Goal: Task Accomplishment & Management: Manage account settings

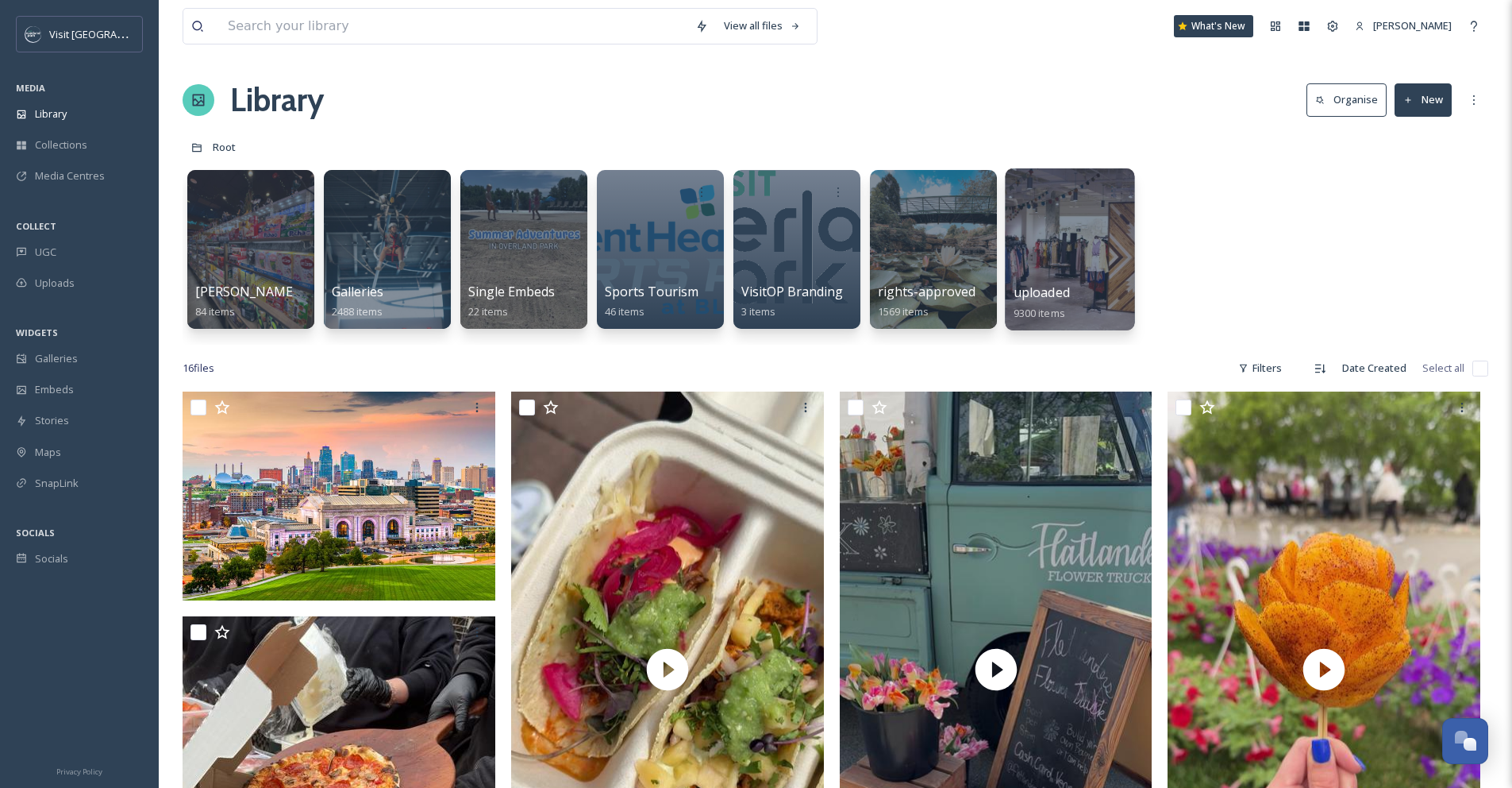
click at [1067, 251] on div at bounding box center [1070, 250] width 129 height 162
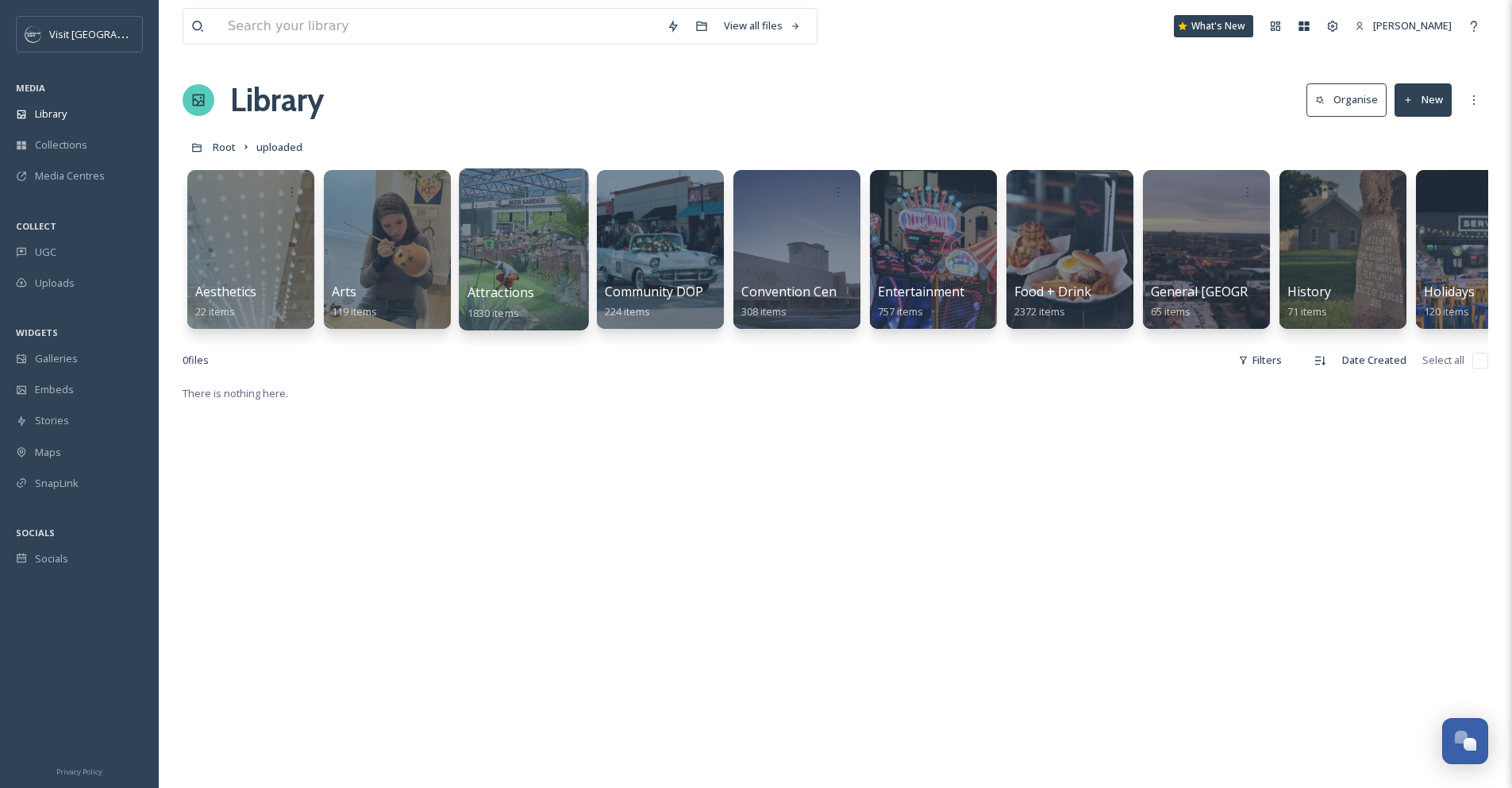
click at [574, 261] on div at bounding box center [523, 250] width 129 height 162
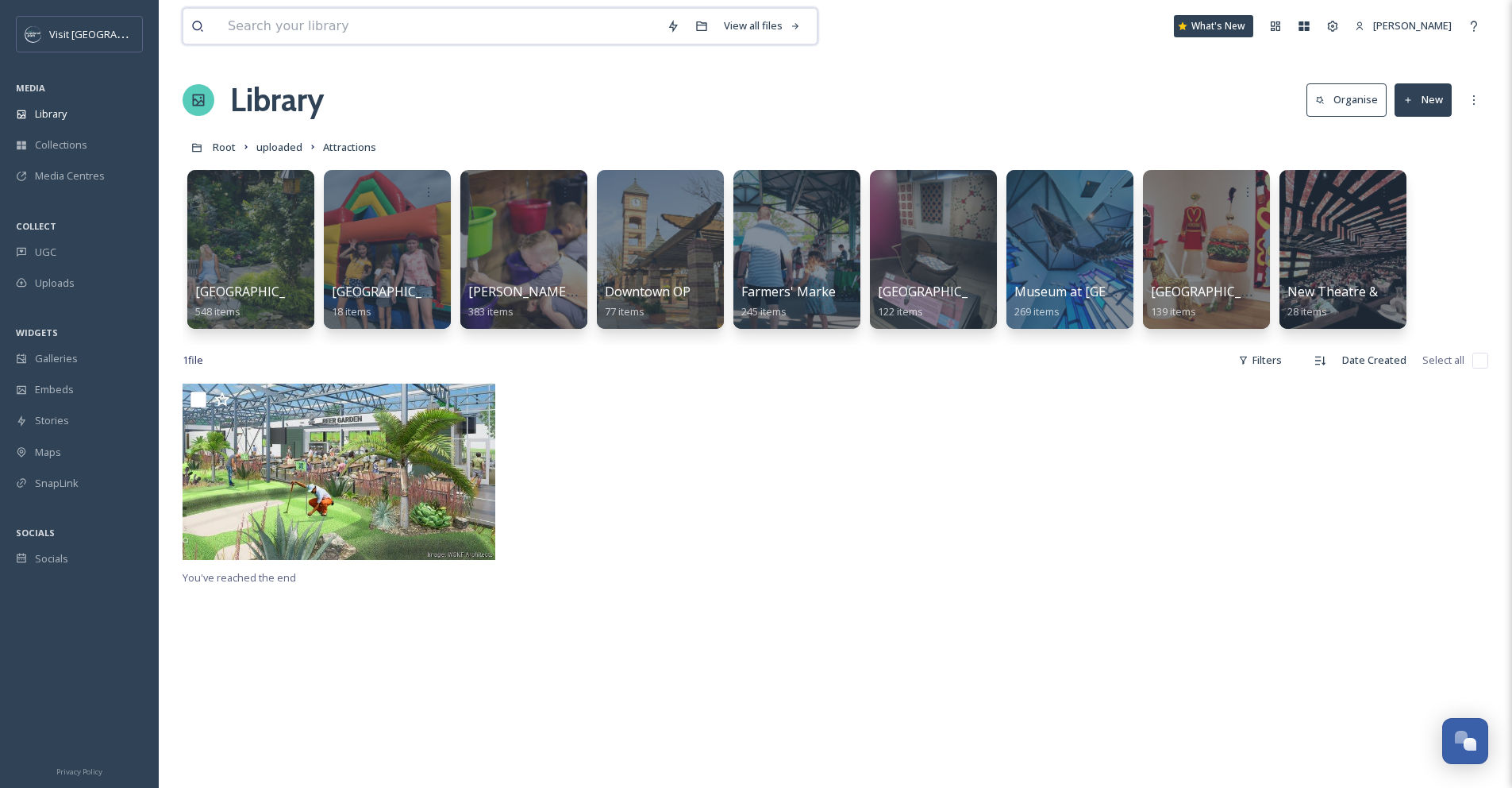
click at [405, 29] on input at bounding box center [440, 26] width 439 height 35
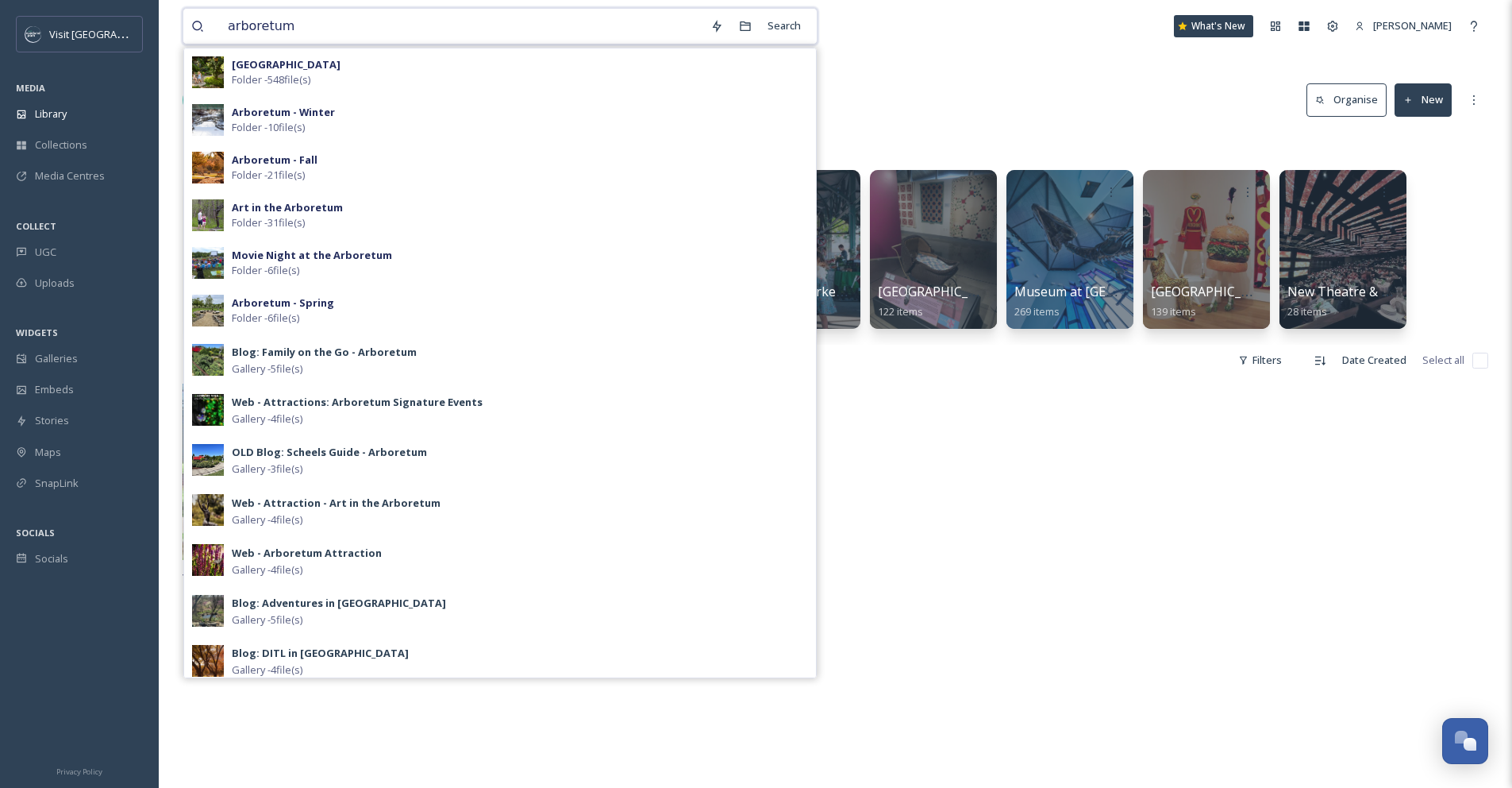
type input "arboretum"
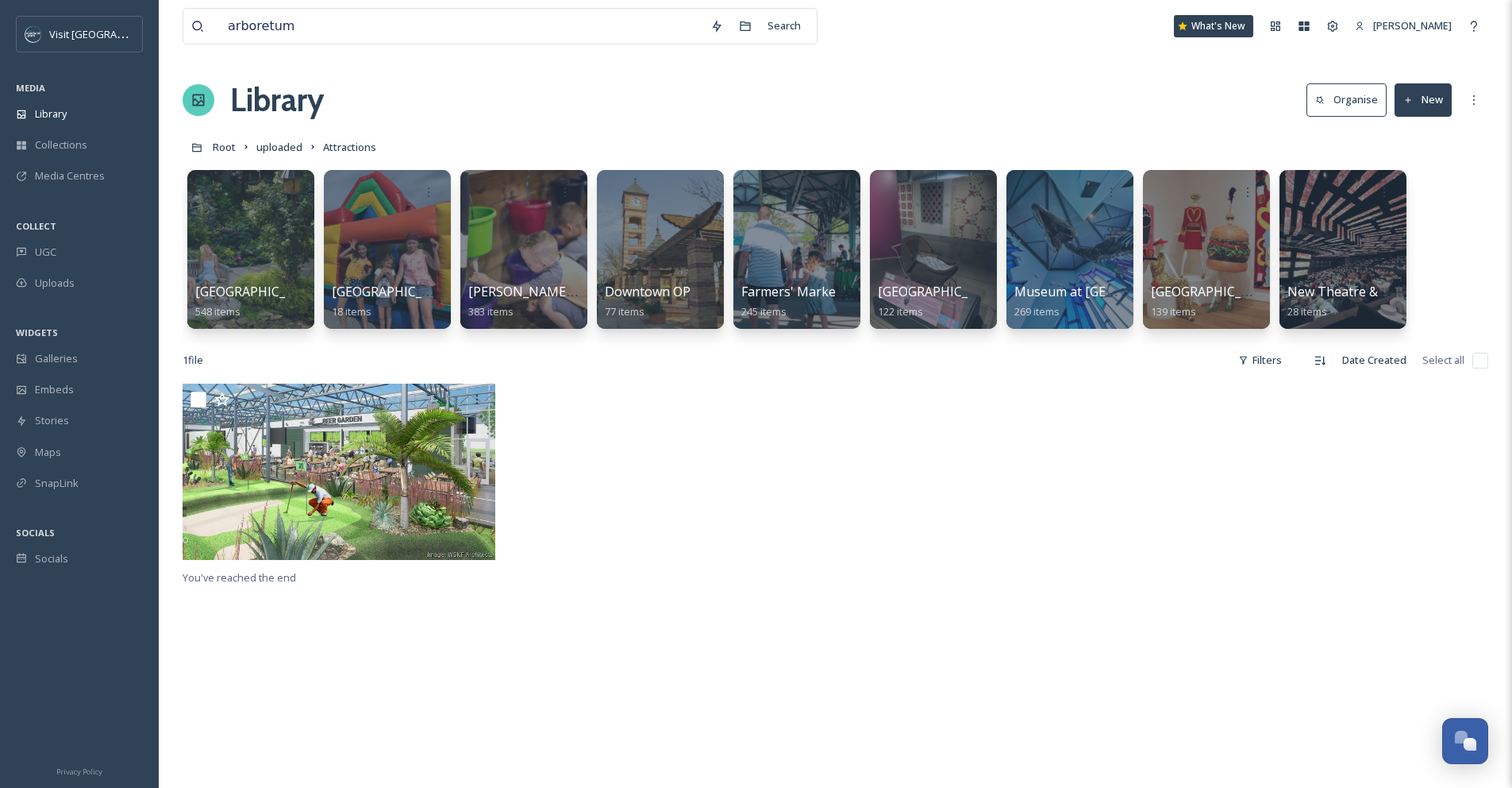
click at [825, 34] on div "arboretum Search" at bounding box center [513, 26] width 660 height 37
click at [715, 29] on icon at bounding box center [717, 26] width 12 height 12
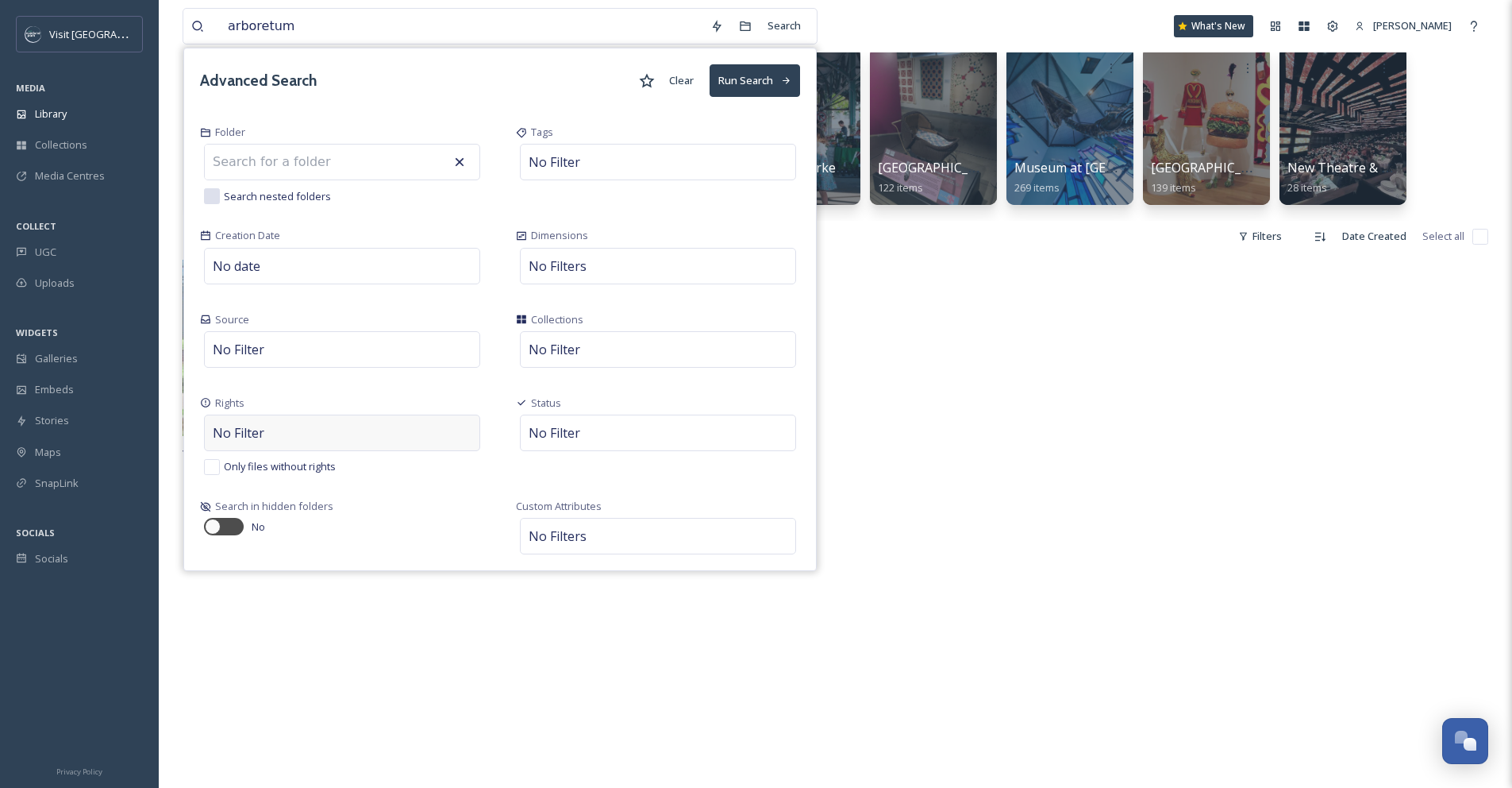
scroll to position [94, 0]
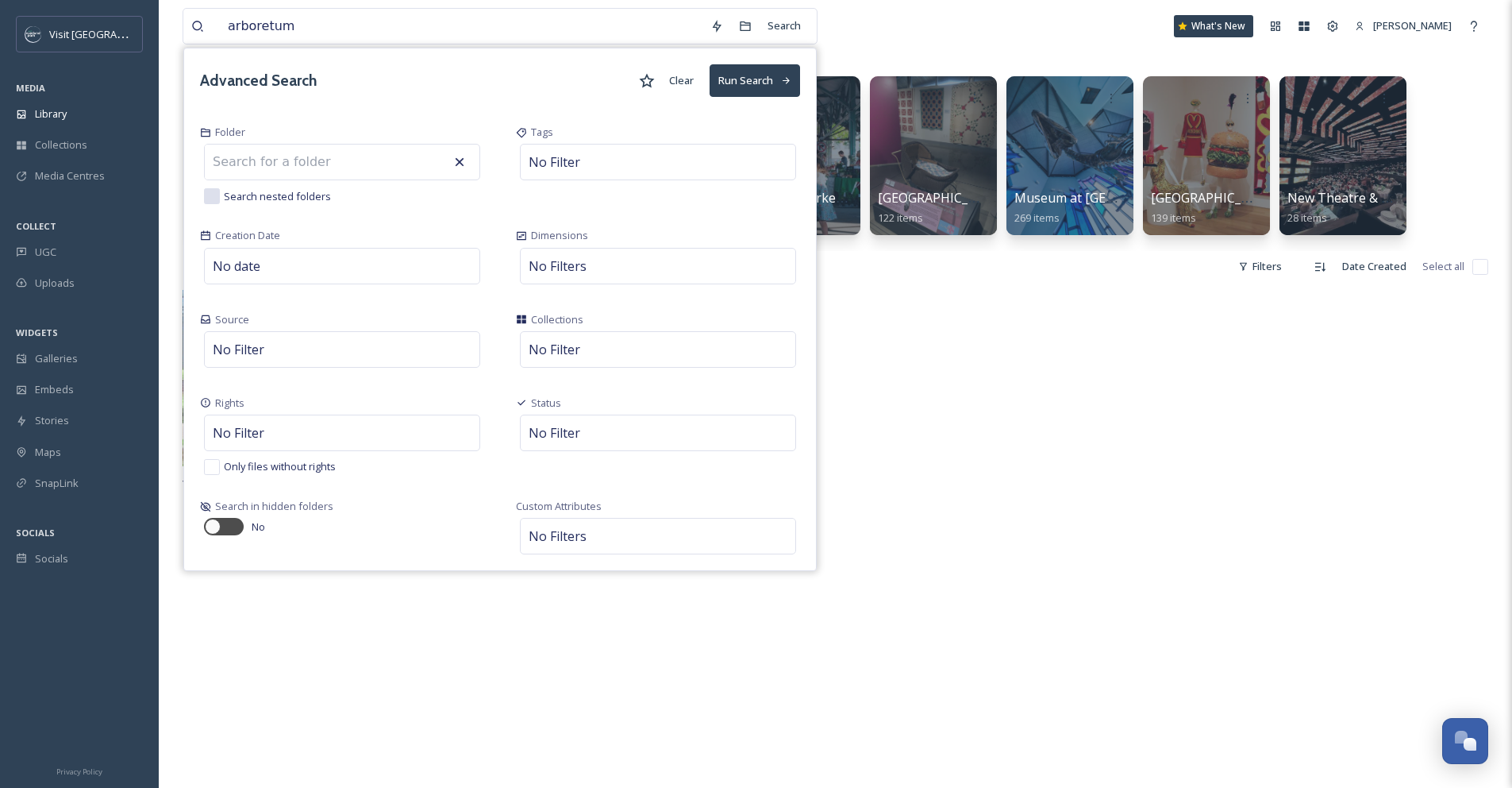
click at [920, 352] on div at bounding box center [1001, 382] width 321 height 184
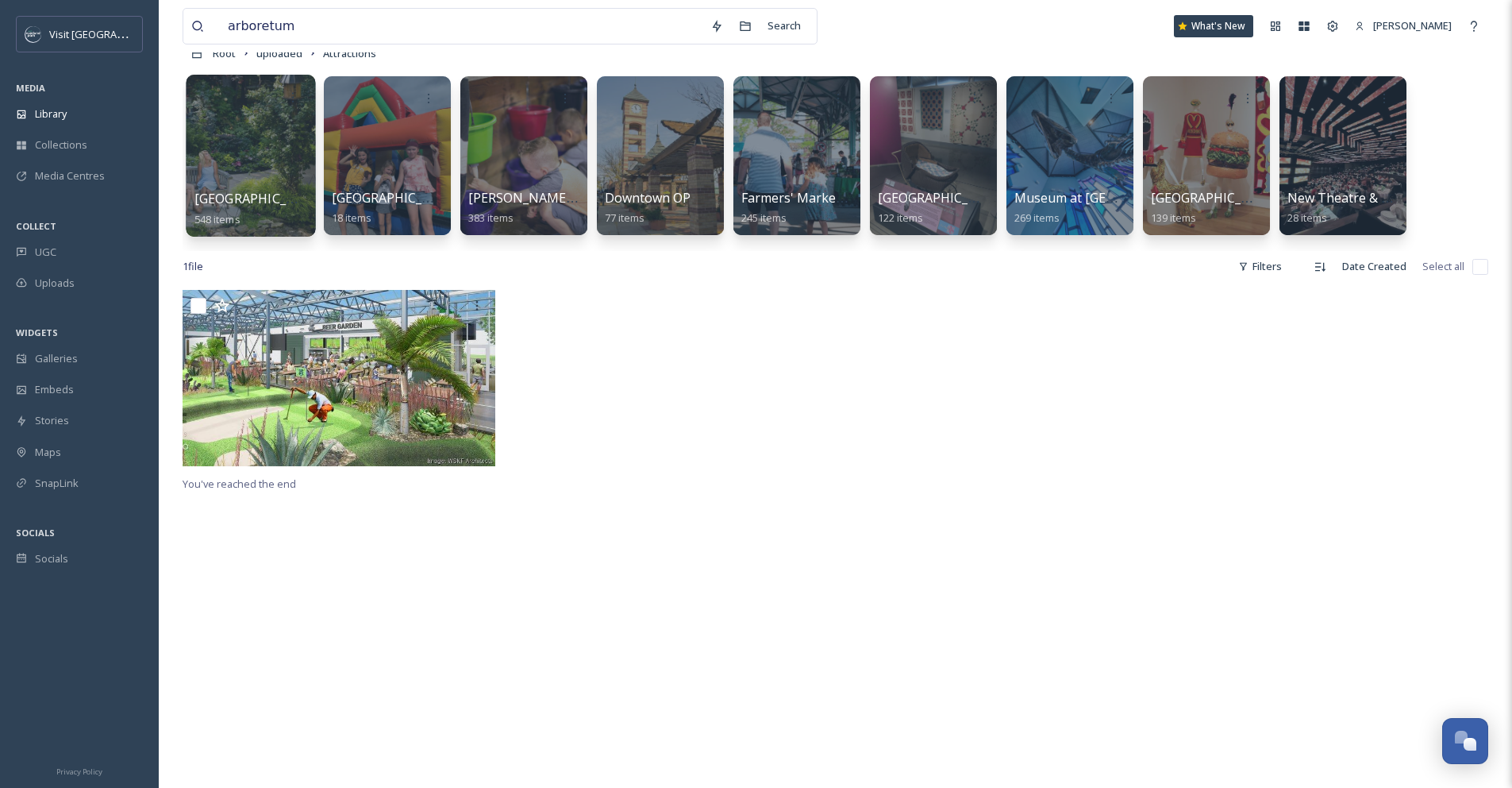
click at [231, 175] on div at bounding box center [250, 156] width 129 height 162
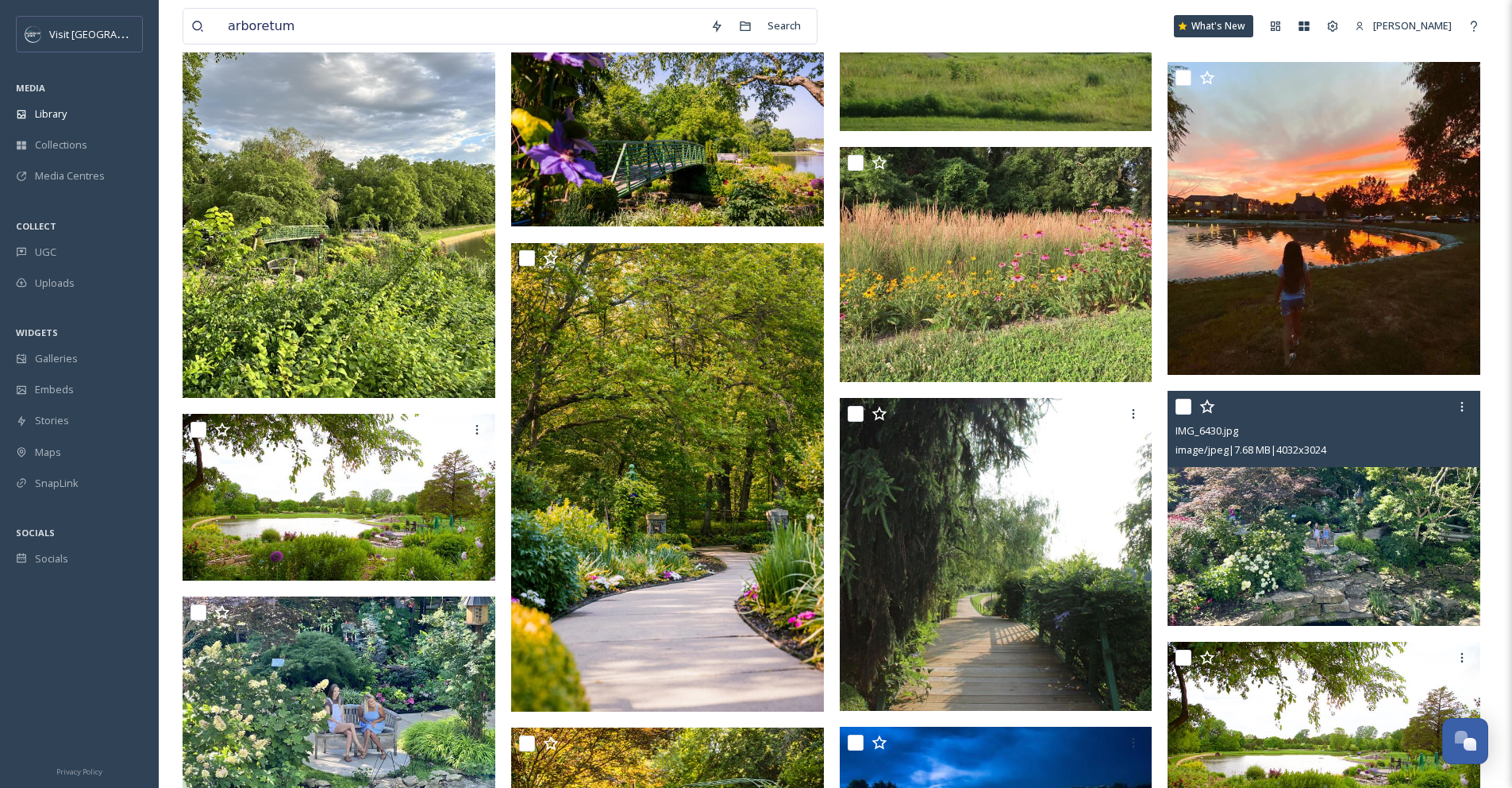
scroll to position [7623, 0]
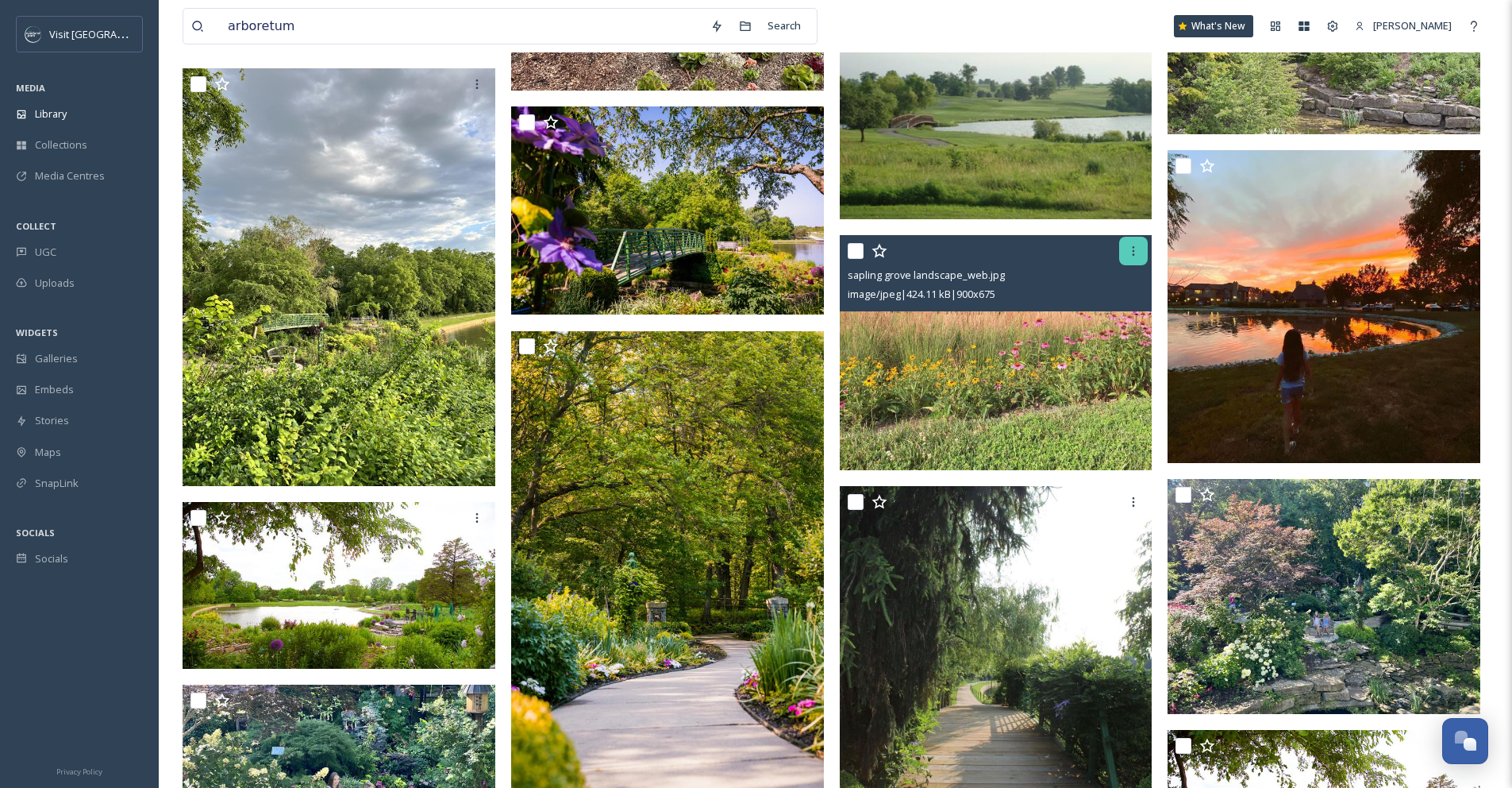
click at [1134, 257] on icon at bounding box center [1134, 251] width 12 height 12
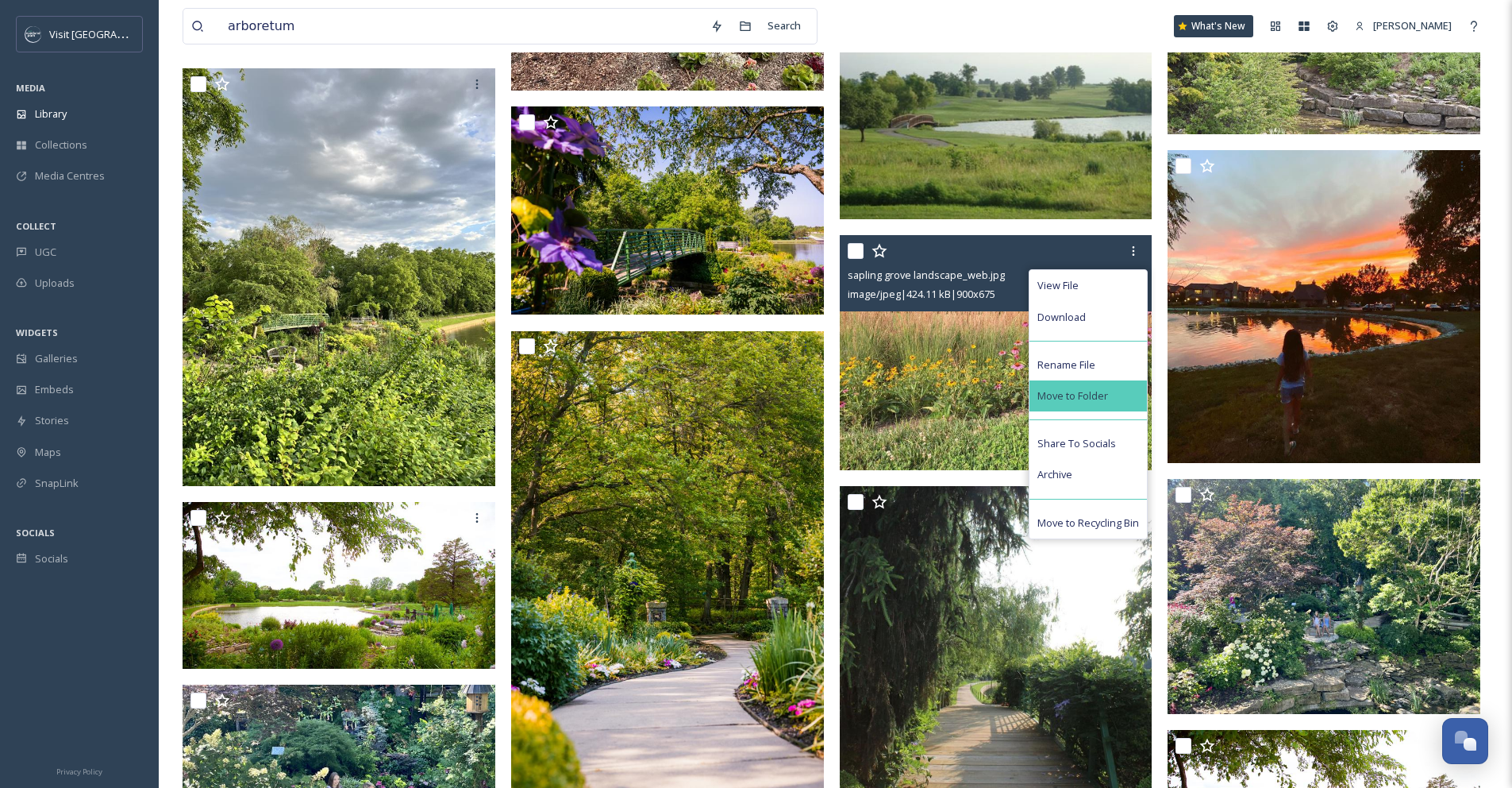
click at [1064, 403] on span "Move to Folder" at bounding box center [1072, 395] width 70 height 15
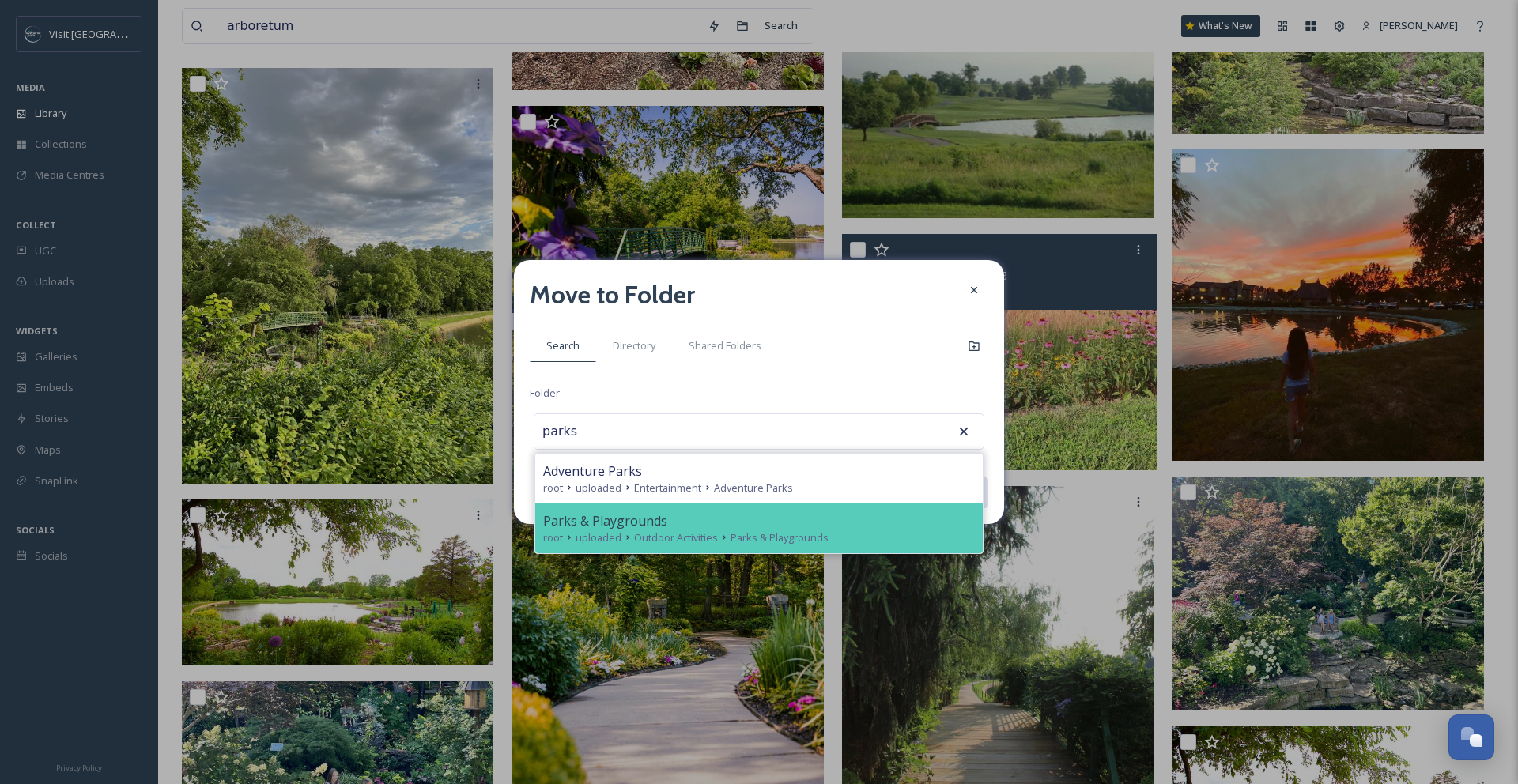
click at [621, 519] on span "Parks & Playgrounds" at bounding box center [605, 520] width 124 height 19
type input "Parks & Playgrounds"
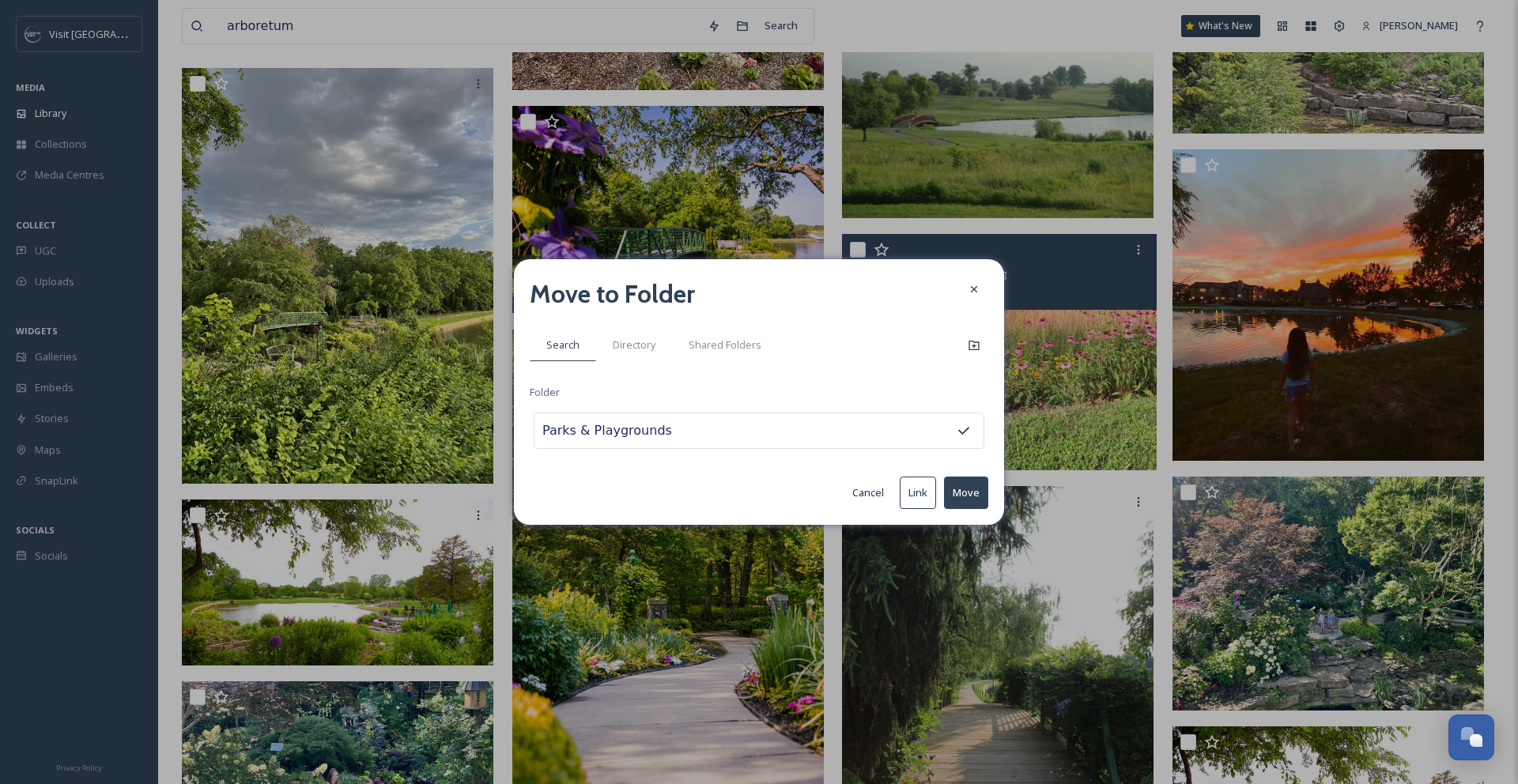
click at [954, 501] on button "Move" at bounding box center [966, 493] width 44 height 32
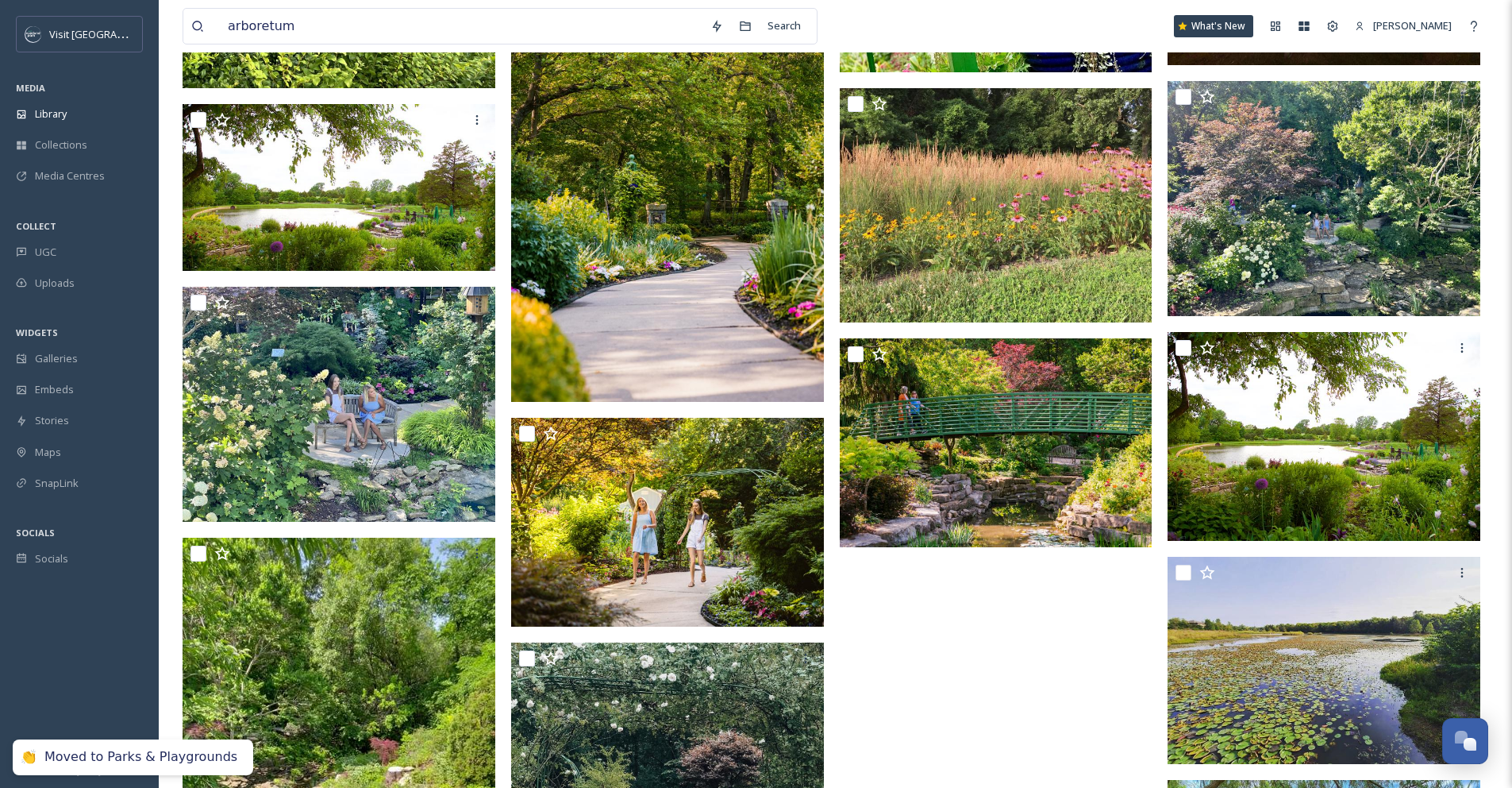
scroll to position [7826, 0]
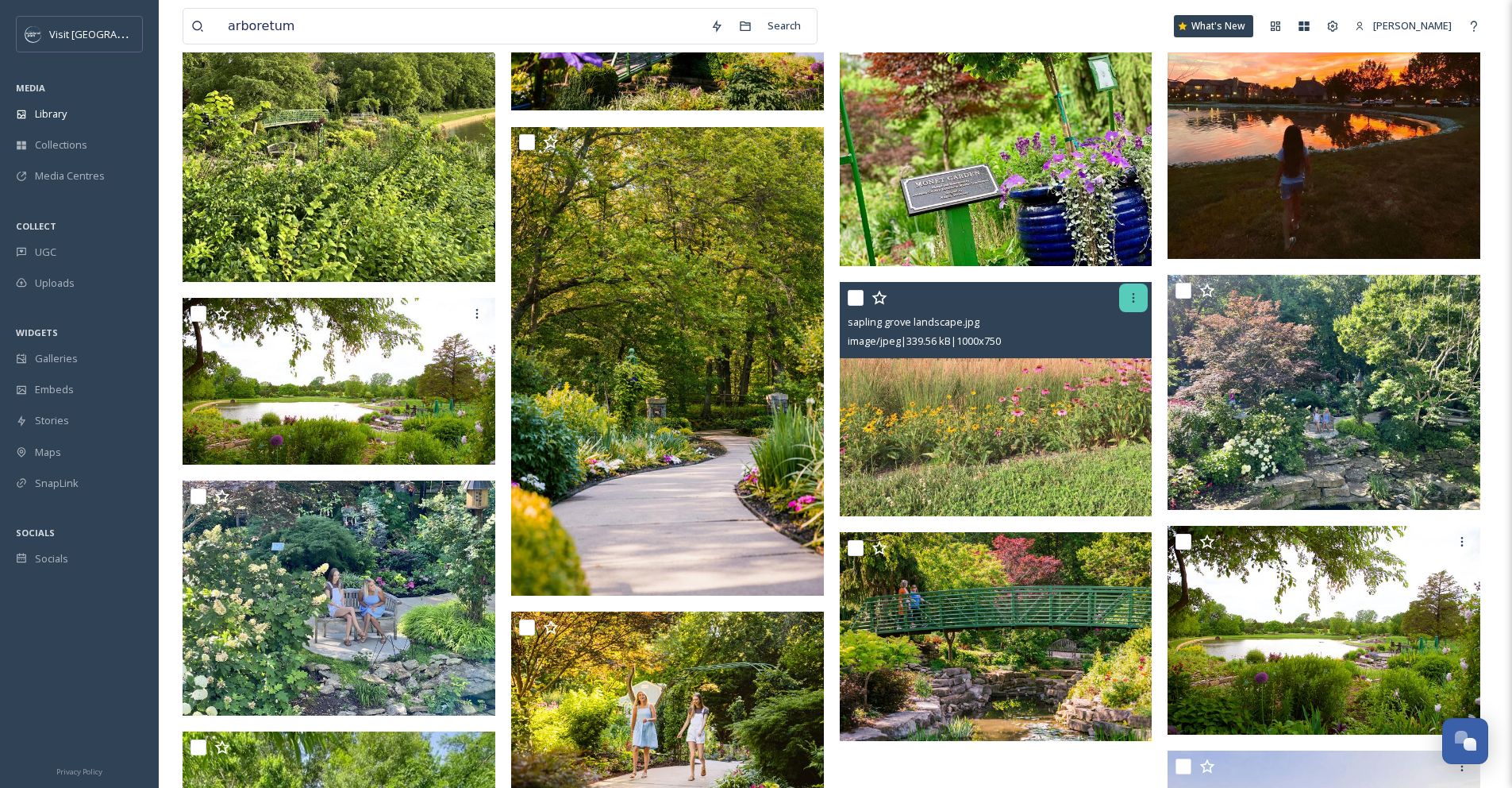
click at [1131, 295] on div at bounding box center [1134, 298] width 29 height 29
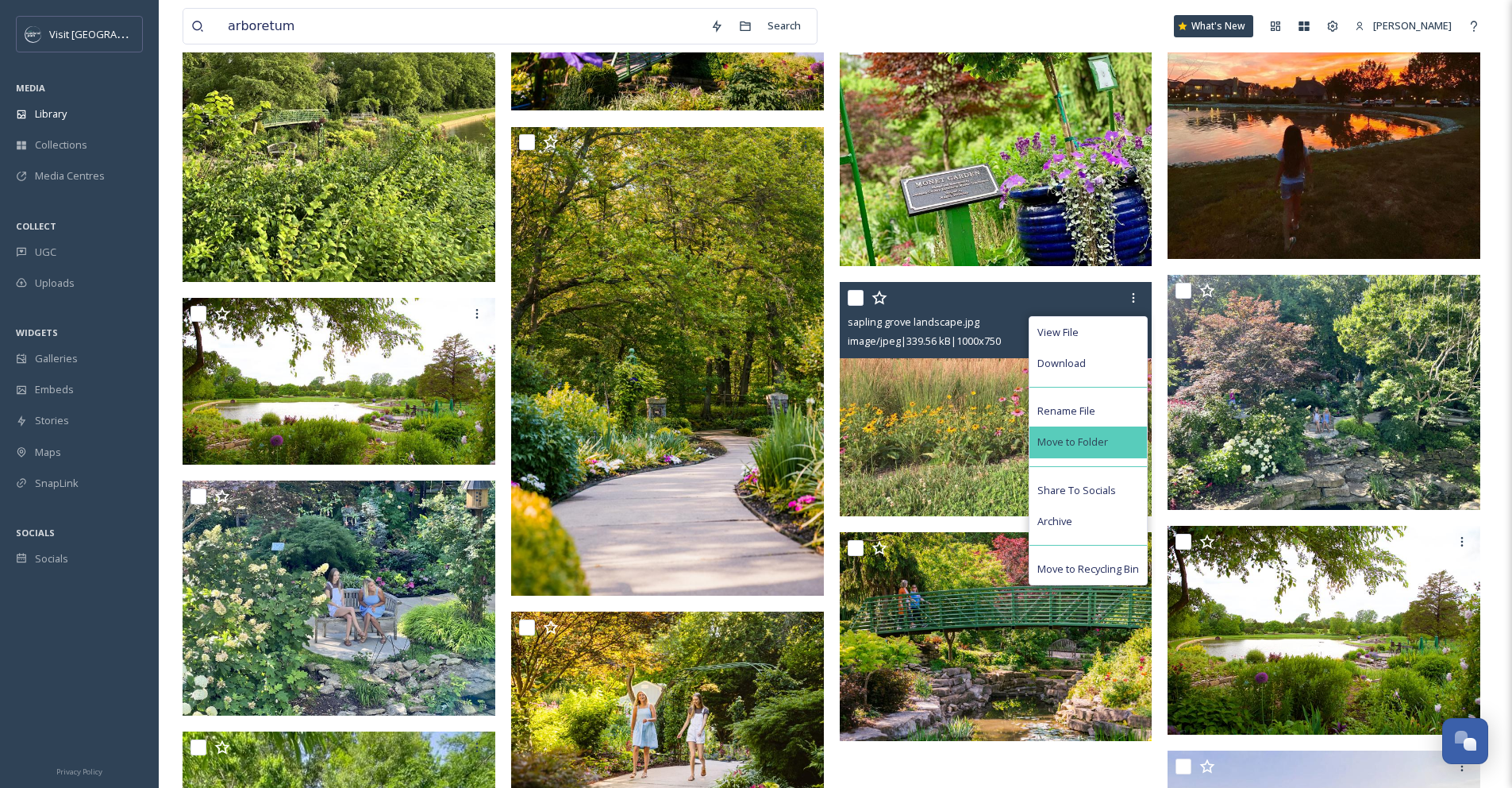
click at [1094, 442] on div "Move to Folder" at bounding box center [1088, 442] width 118 height 31
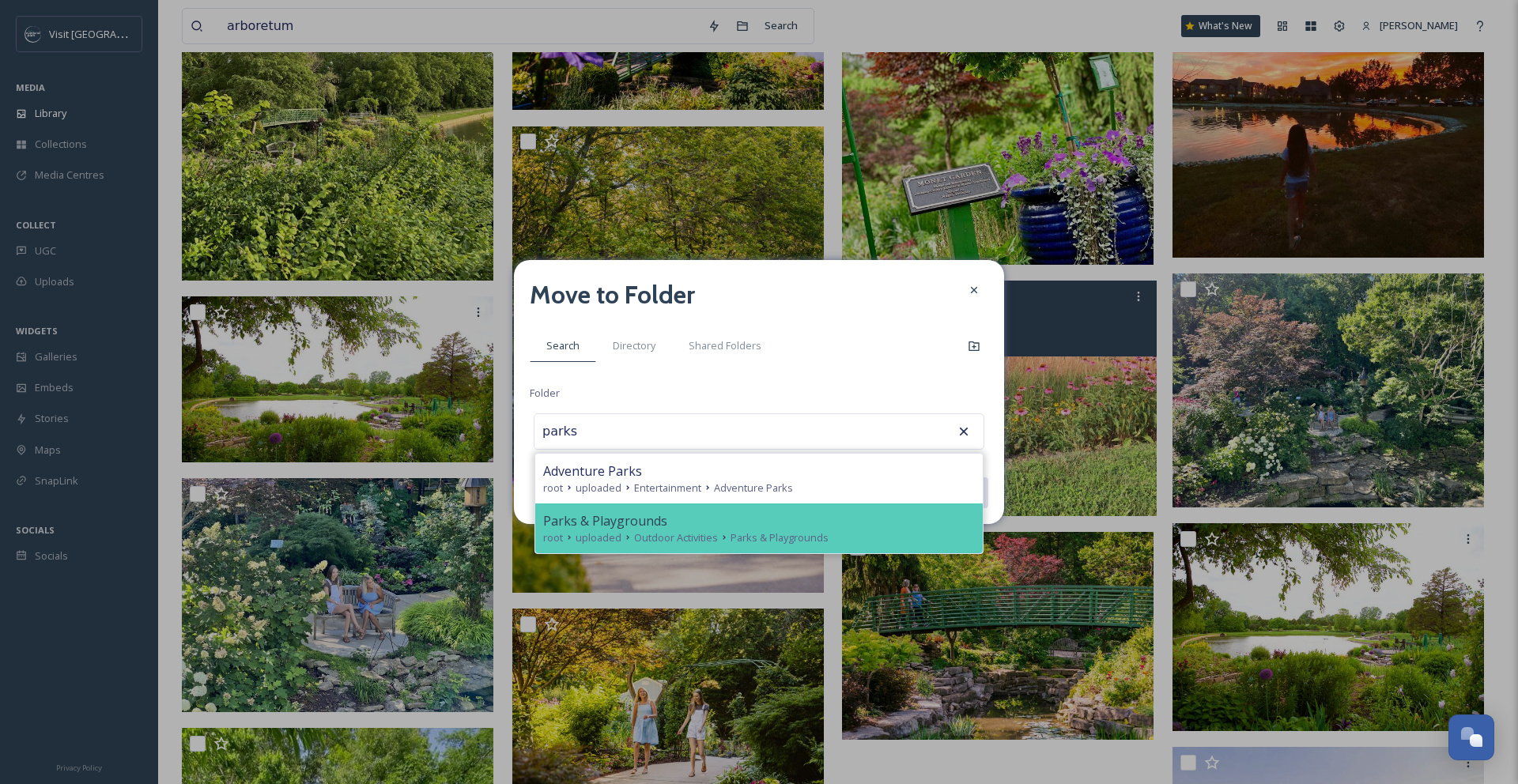
click at [883, 542] on div "root uploaded Outdoor Activities Parks & Playgrounds" at bounding box center [759, 537] width 432 height 15
type input "Parks & Playgrounds"
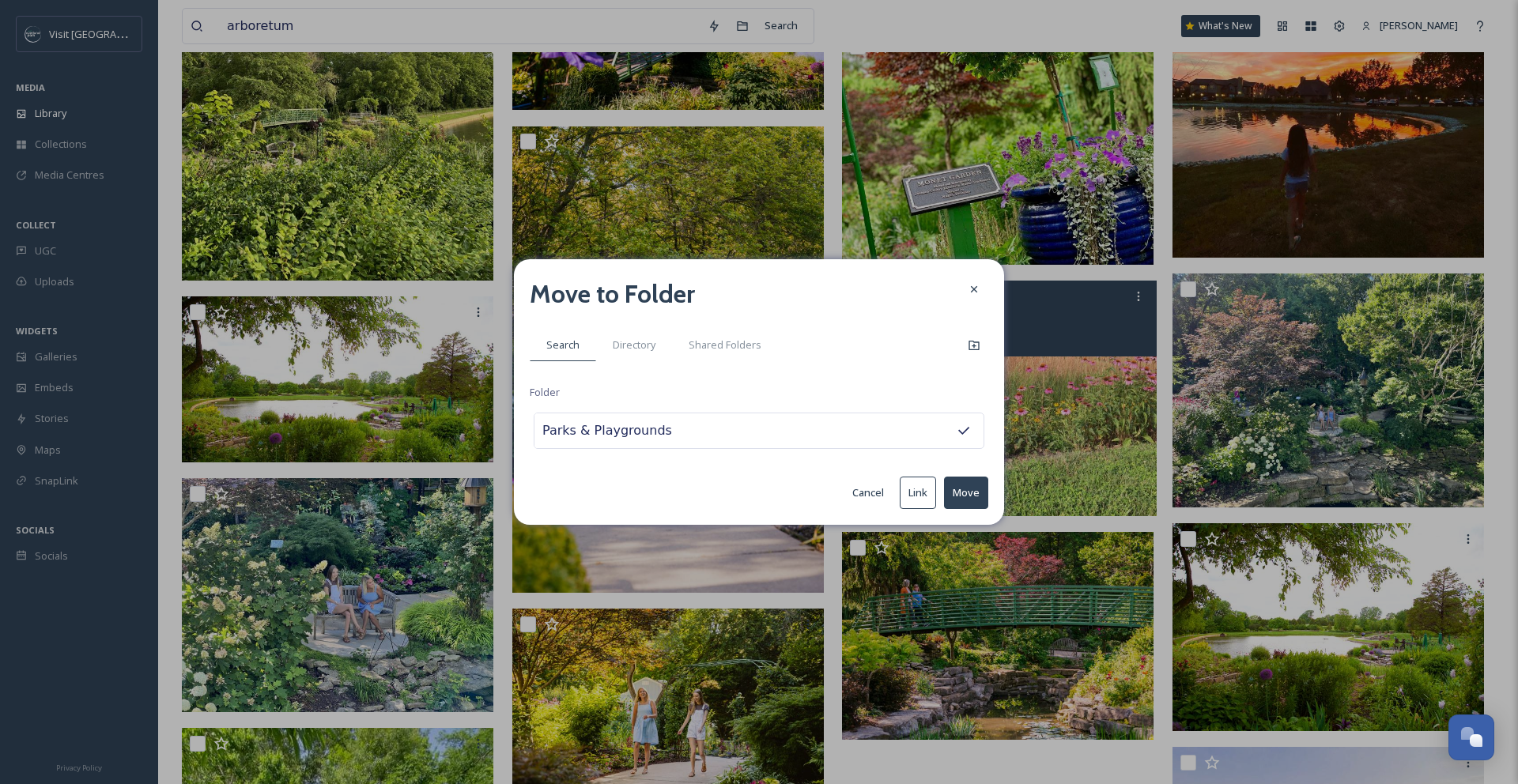
click at [960, 495] on button "Move" at bounding box center [966, 493] width 44 height 32
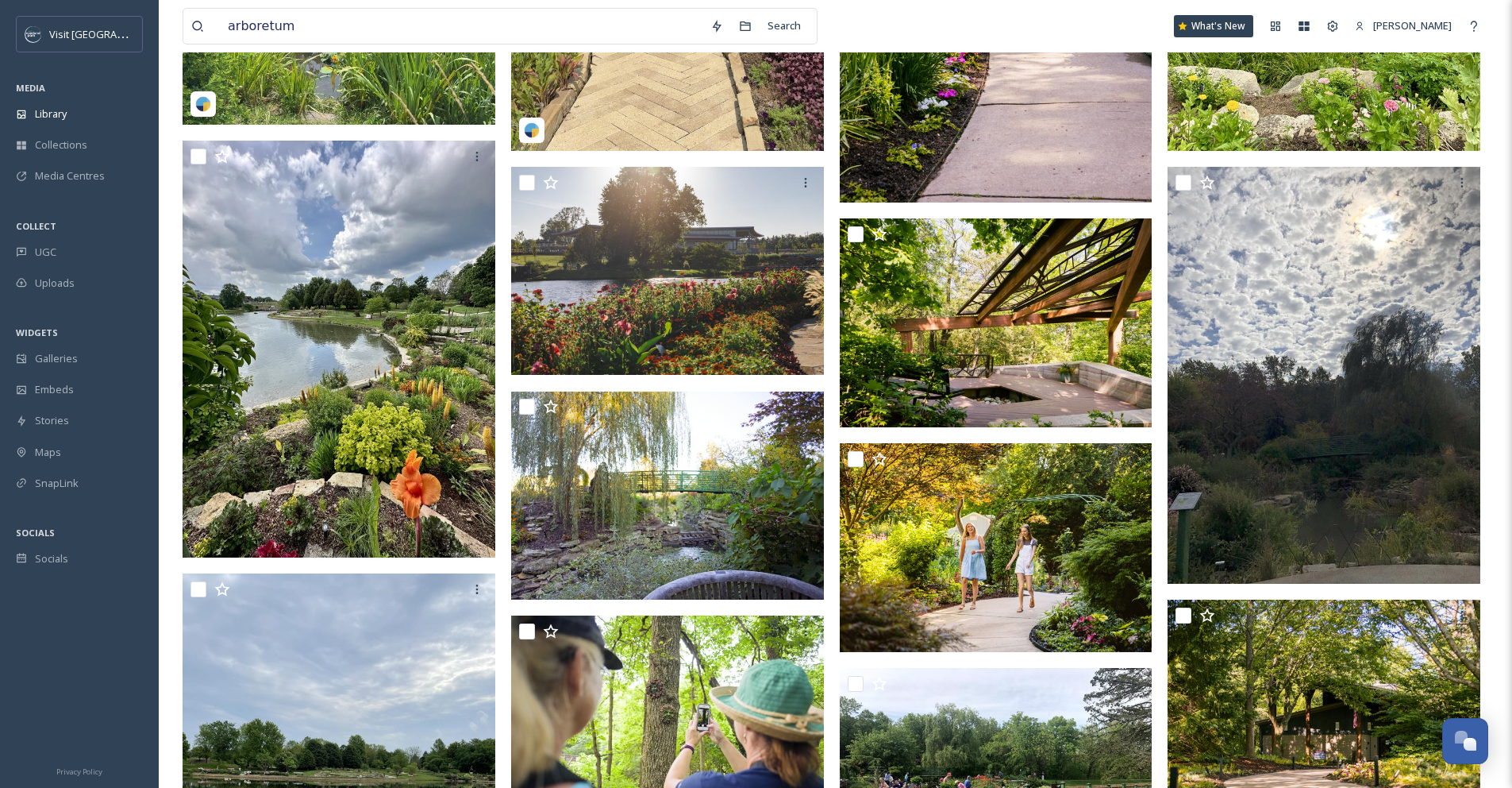
scroll to position [1093, 0]
